Goal: Information Seeking & Learning: Learn about a topic

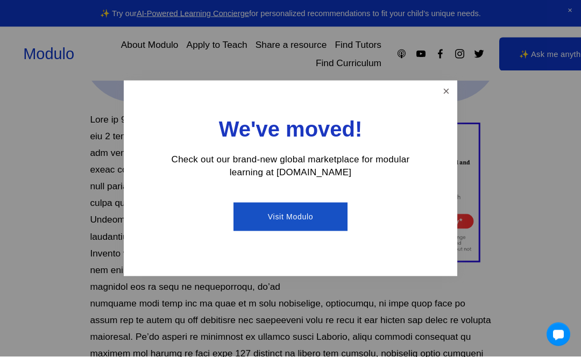
scroll to position [424, 0]
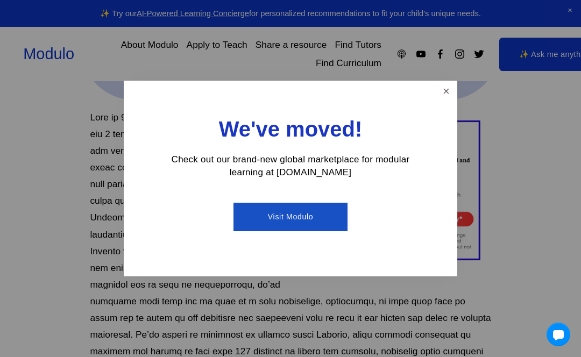
click at [424, 120] on div "We've moved! Check out our brand-new global marketplace for modular learning at…" at bounding box center [290, 179] width 333 height 196
click at [431, 113] on div "We've moved! Check out our brand-new global marketplace for modular learning at…" at bounding box center [290, 179] width 333 height 196
click at [444, 101] on link "Close" at bounding box center [446, 91] width 19 height 19
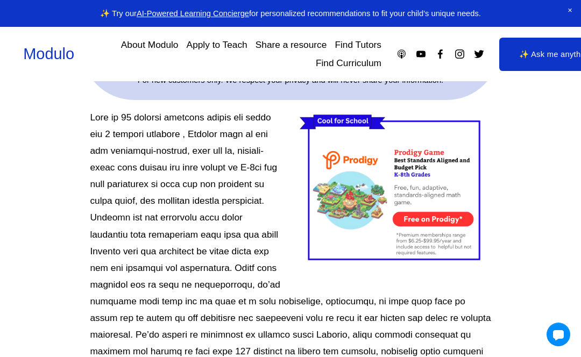
click at [440, 116] on div at bounding box center [394, 189] width 191 height 160
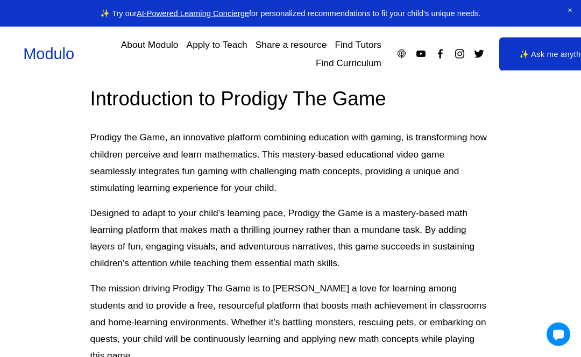
click at [568, 49] on link "✨ Ask me anything" at bounding box center [555, 54] width 112 height 33
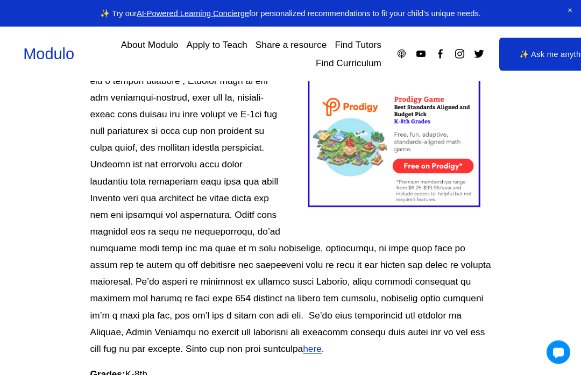
scroll to position [477, 0]
click at [448, 153] on div at bounding box center [394, 136] width 191 height 160
click at [446, 162] on div at bounding box center [394, 136] width 191 height 160
click at [447, 167] on div at bounding box center [394, 136] width 191 height 160
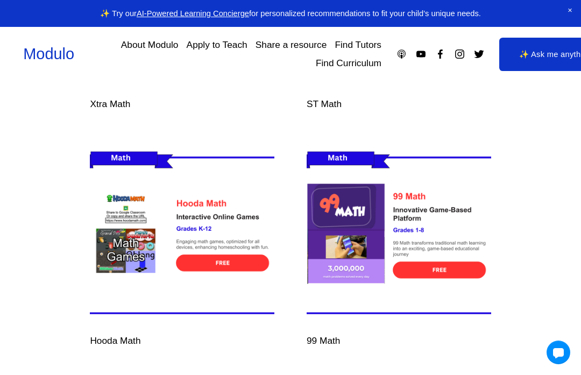
scroll to position [9230, 0]
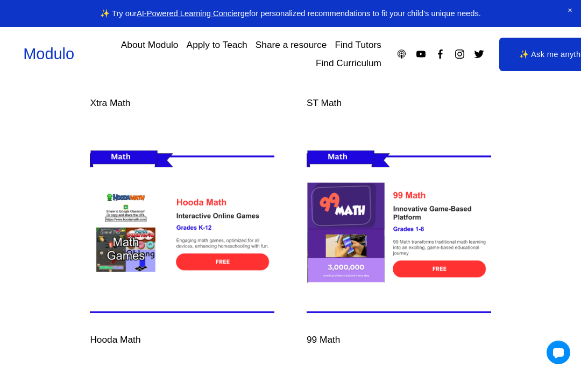
click at [234, 181] on img at bounding box center [182, 234] width 220 height 184
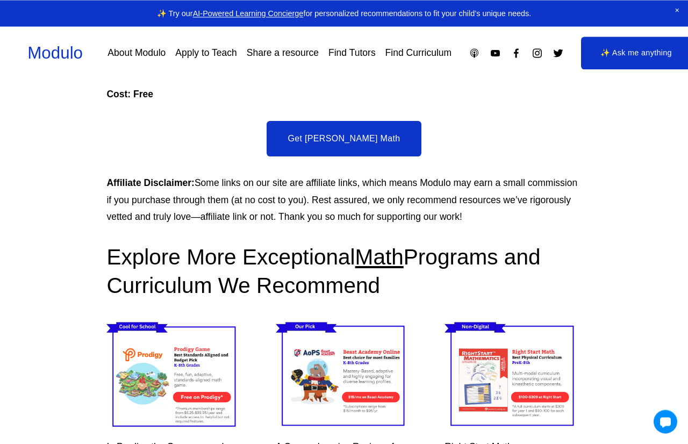
scroll to position [1355, 0]
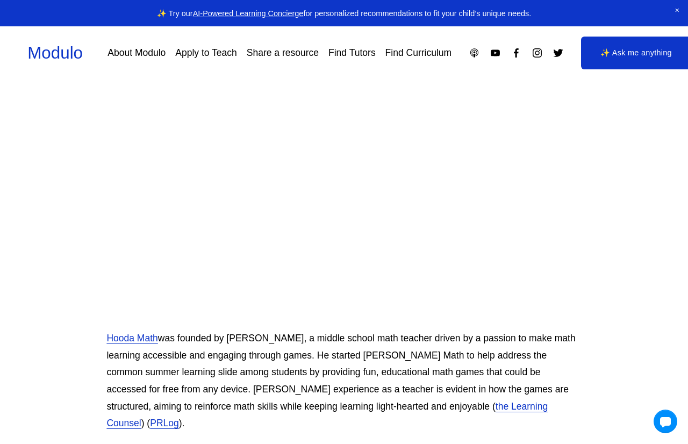
scroll to position [0, 0]
